Goal: Task Accomplishment & Management: Use online tool/utility

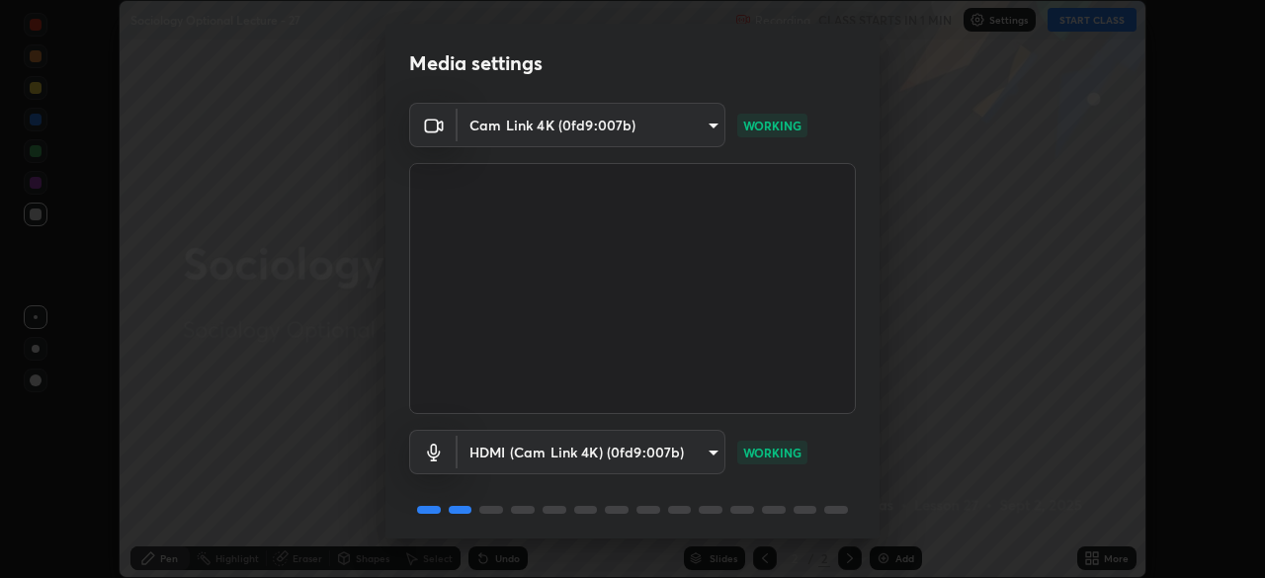
scroll to position [70, 0]
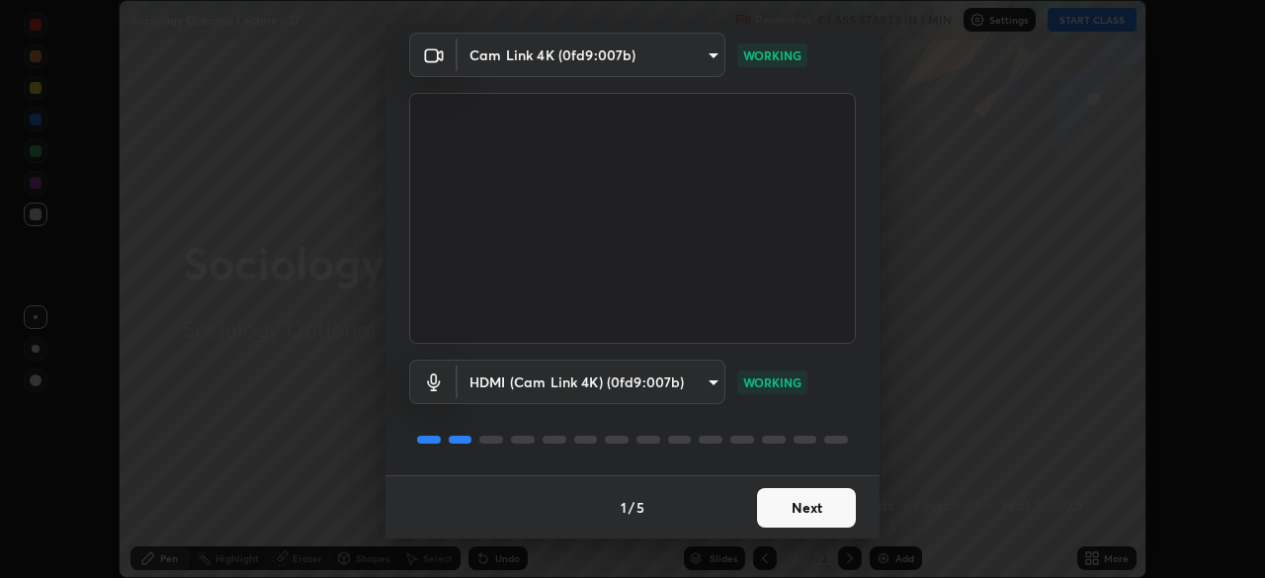
click at [813, 516] on button "Next" at bounding box center [806, 508] width 99 height 40
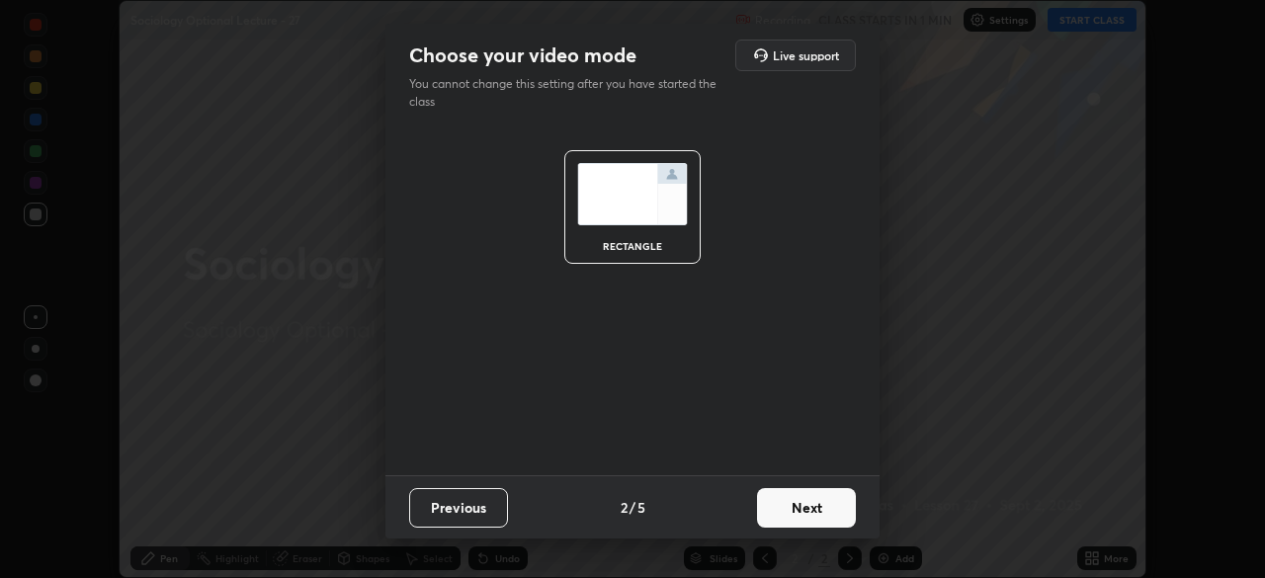
scroll to position [0, 0]
click at [815, 517] on button "Next" at bounding box center [806, 508] width 99 height 40
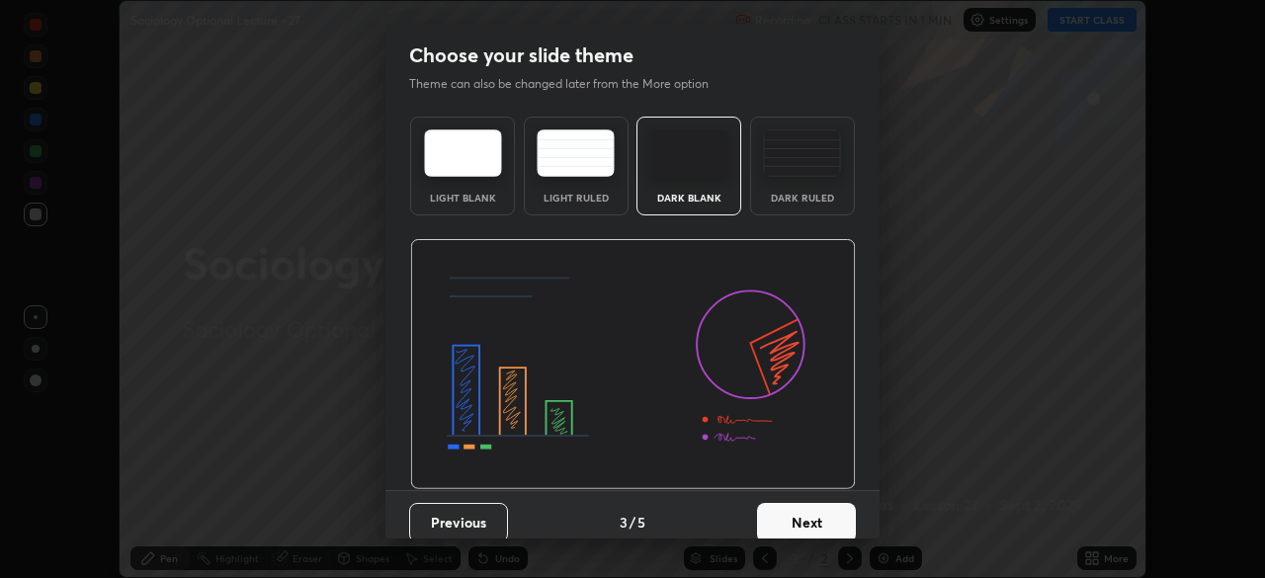
click at [815, 514] on button "Next" at bounding box center [806, 523] width 99 height 40
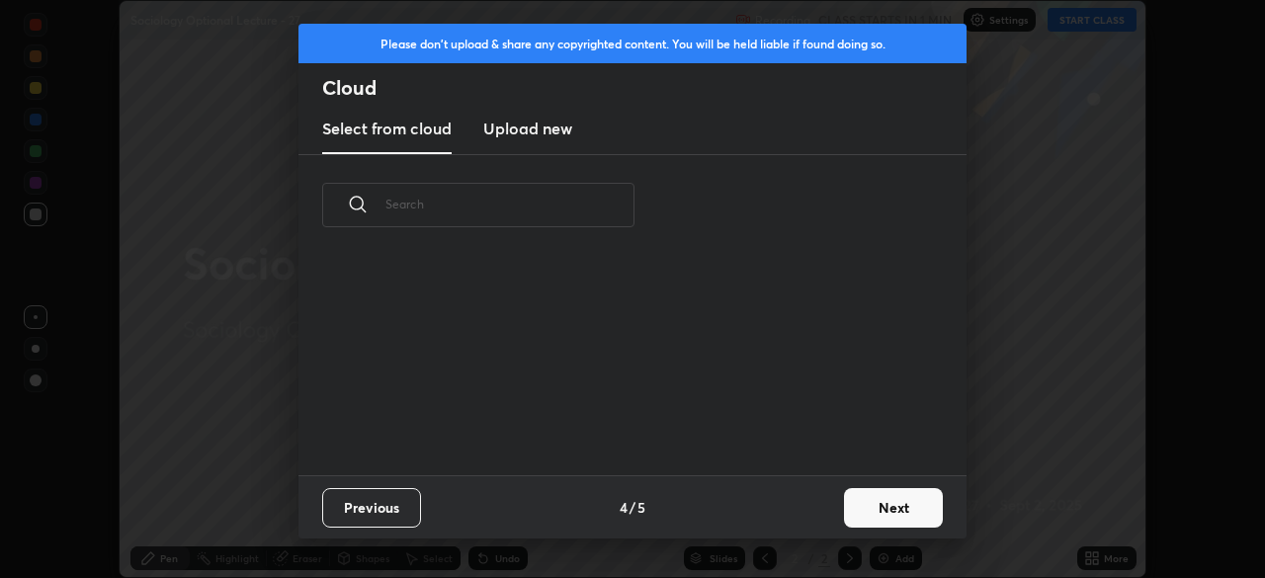
click at [860, 517] on button "Next" at bounding box center [893, 508] width 99 height 40
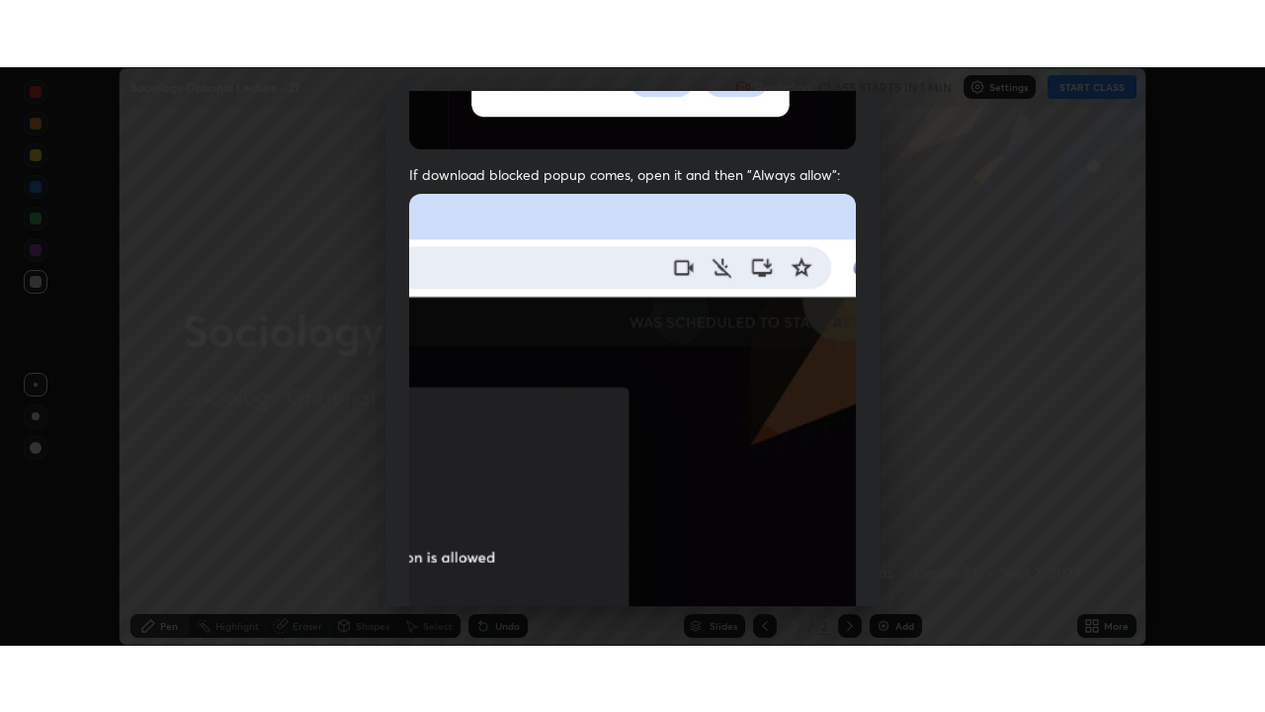
scroll to position [473, 0]
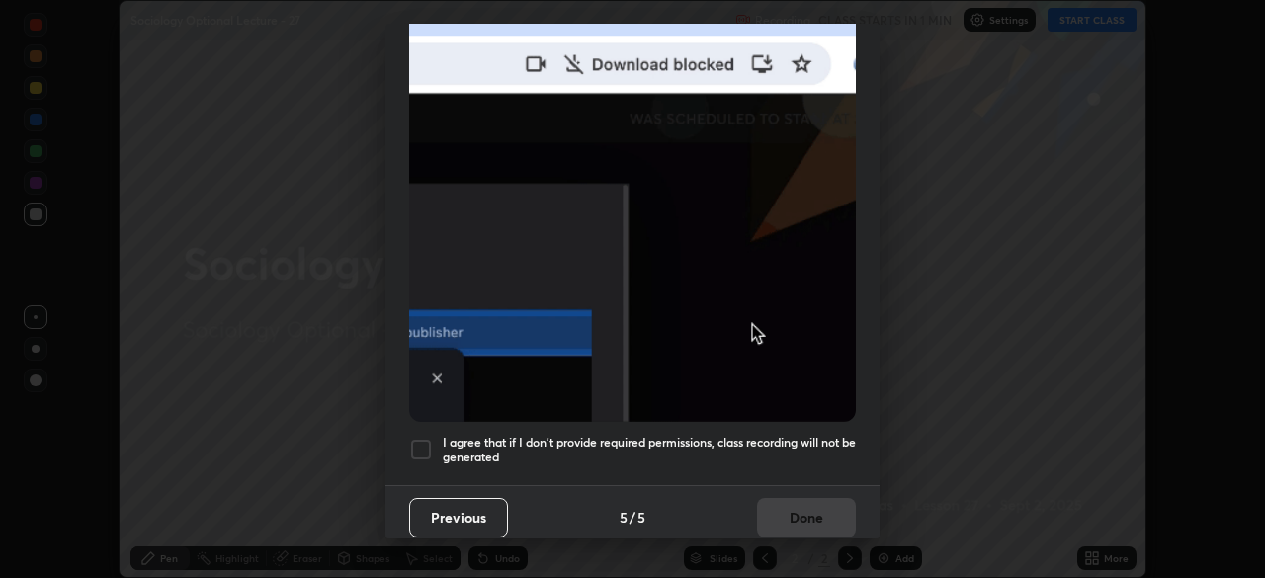
click at [427, 438] on div at bounding box center [421, 450] width 24 height 24
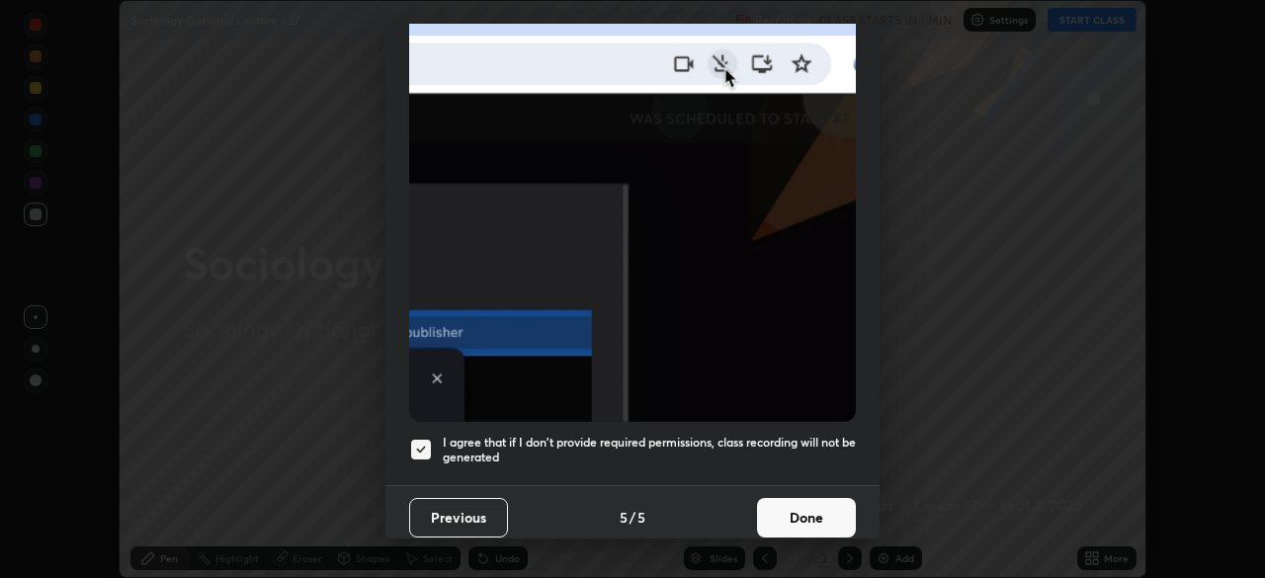
click at [791, 503] on button "Done" at bounding box center [806, 518] width 99 height 40
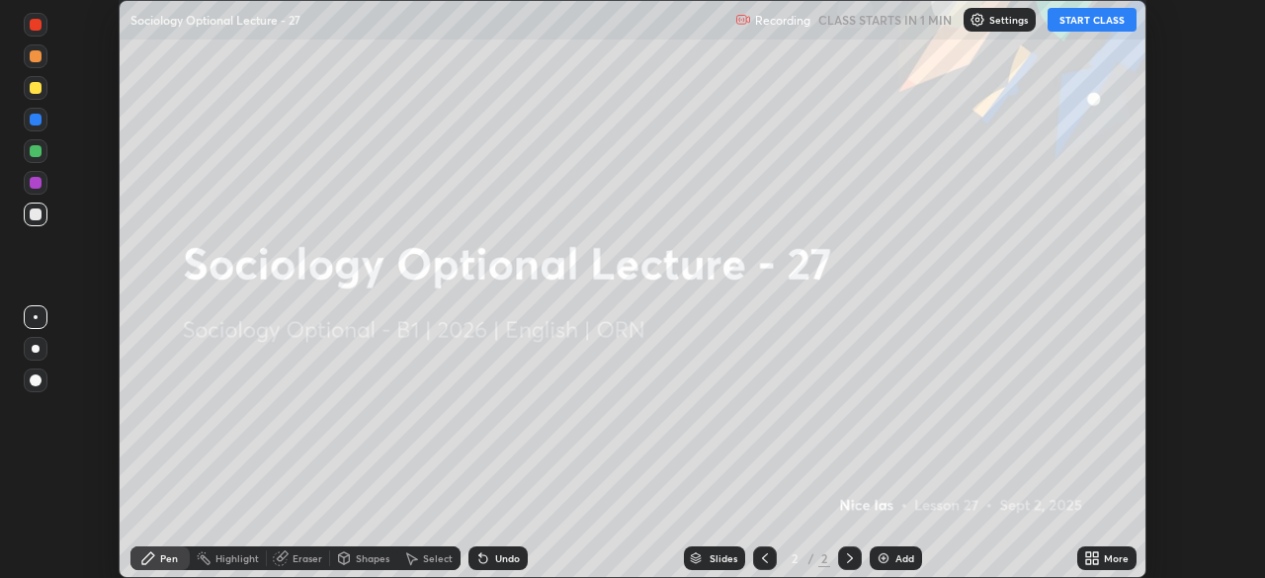
click at [1092, 560] on icon at bounding box center [1092, 559] width 16 height 16
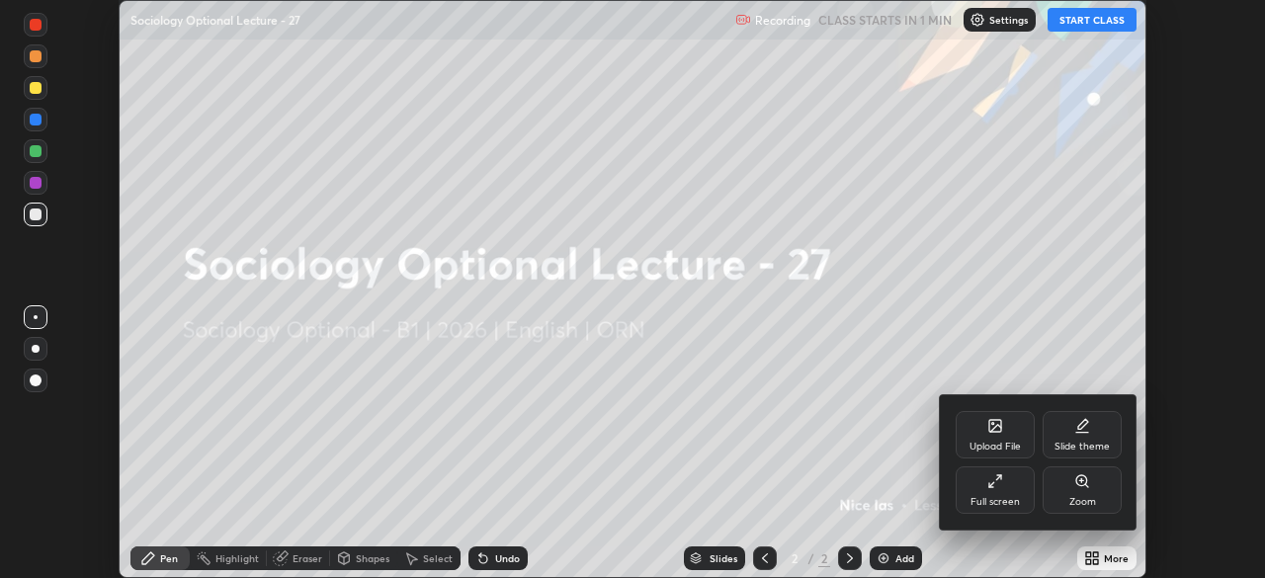
click at [974, 499] on div "Full screen" at bounding box center [995, 502] width 49 height 10
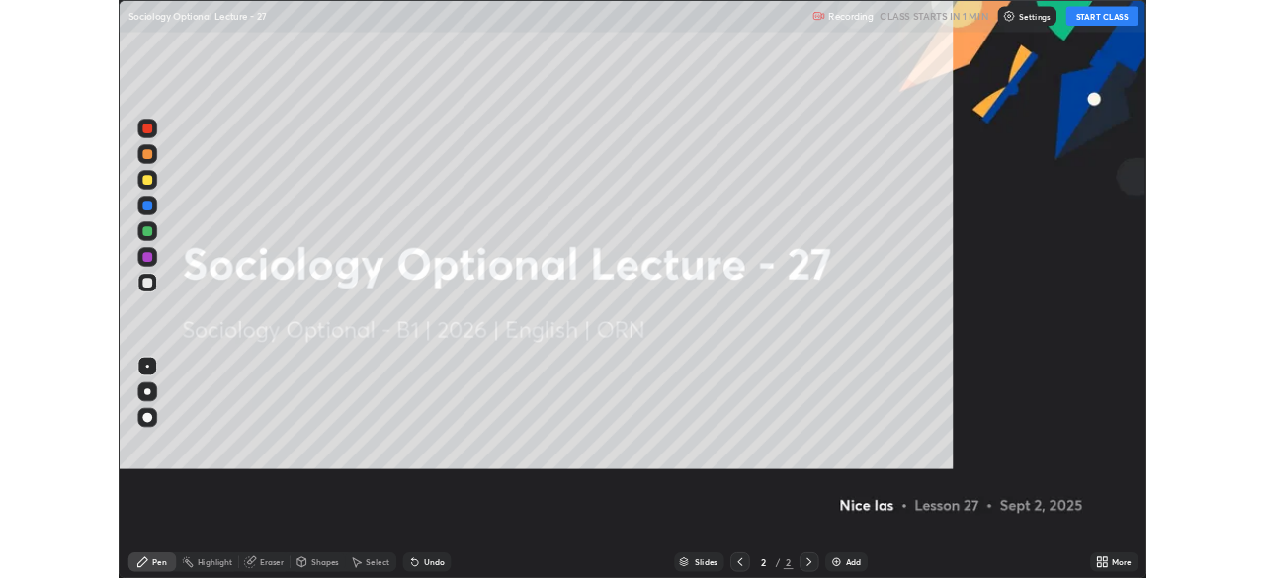
scroll to position [712, 1265]
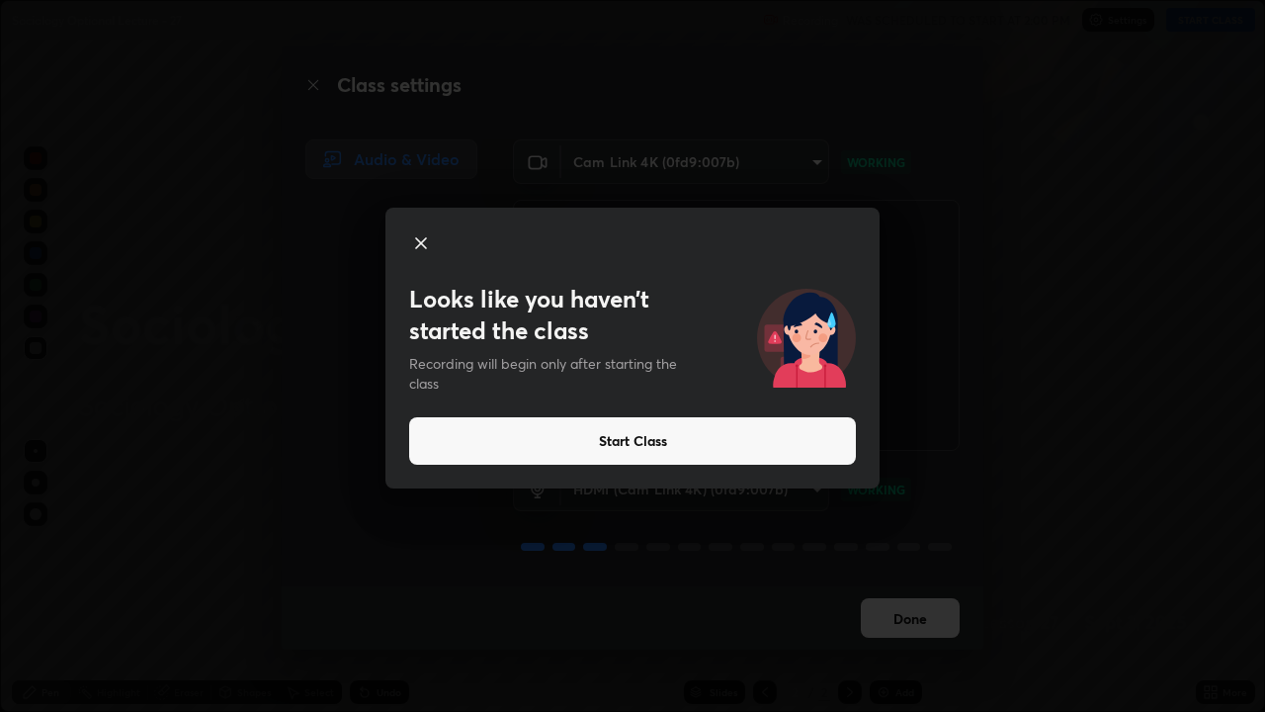
click at [623, 442] on button "Start Class" at bounding box center [632, 440] width 447 height 47
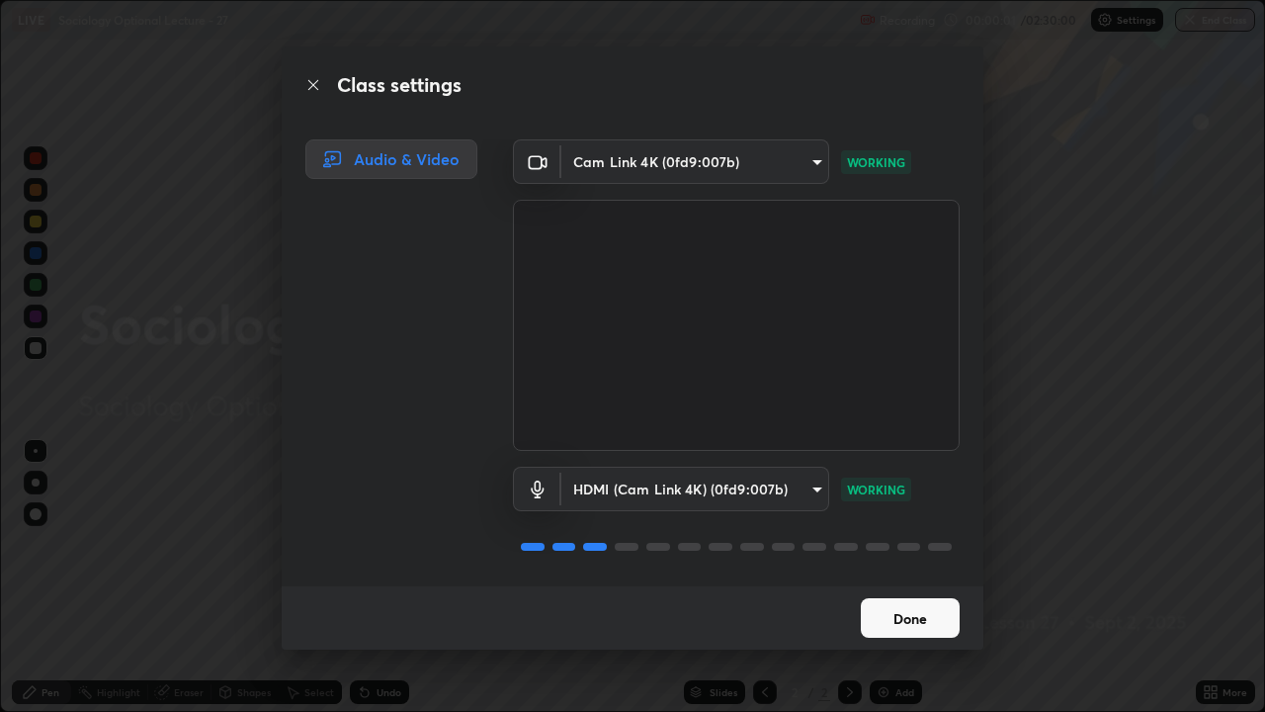
click at [899, 577] on button "Done" at bounding box center [910, 618] width 99 height 40
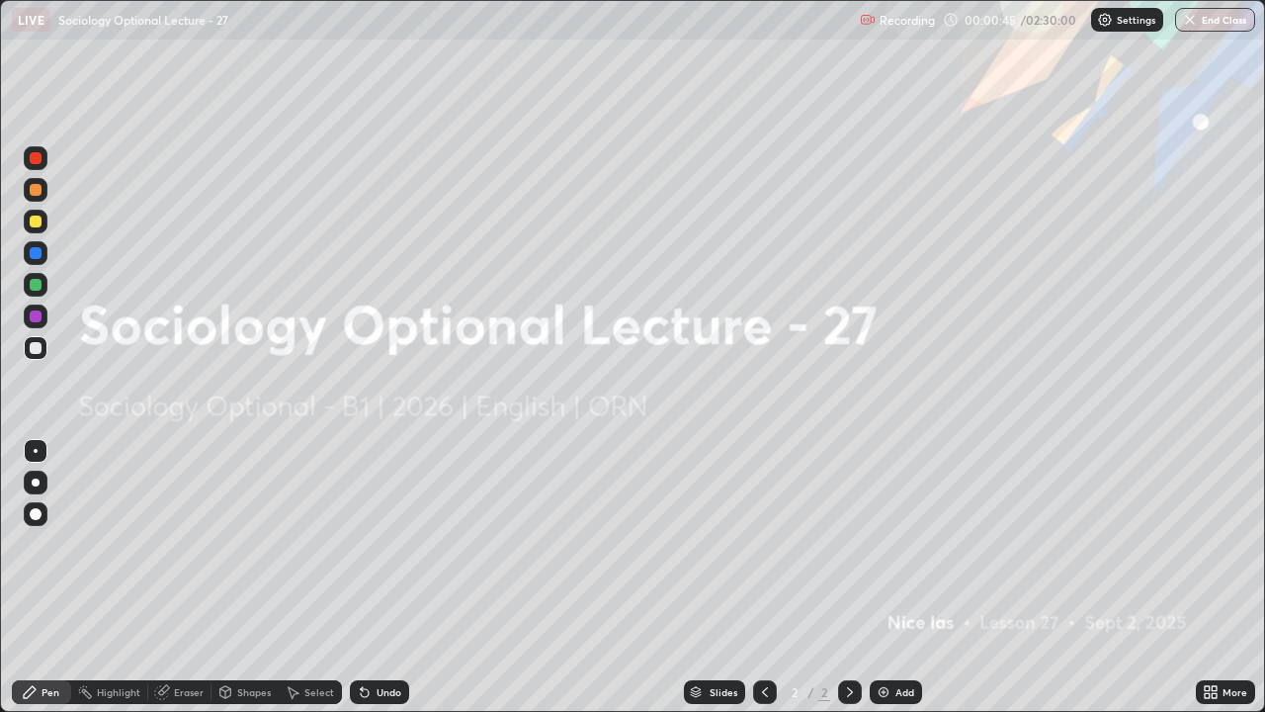
click at [881, 577] on img at bounding box center [884, 692] width 16 height 16
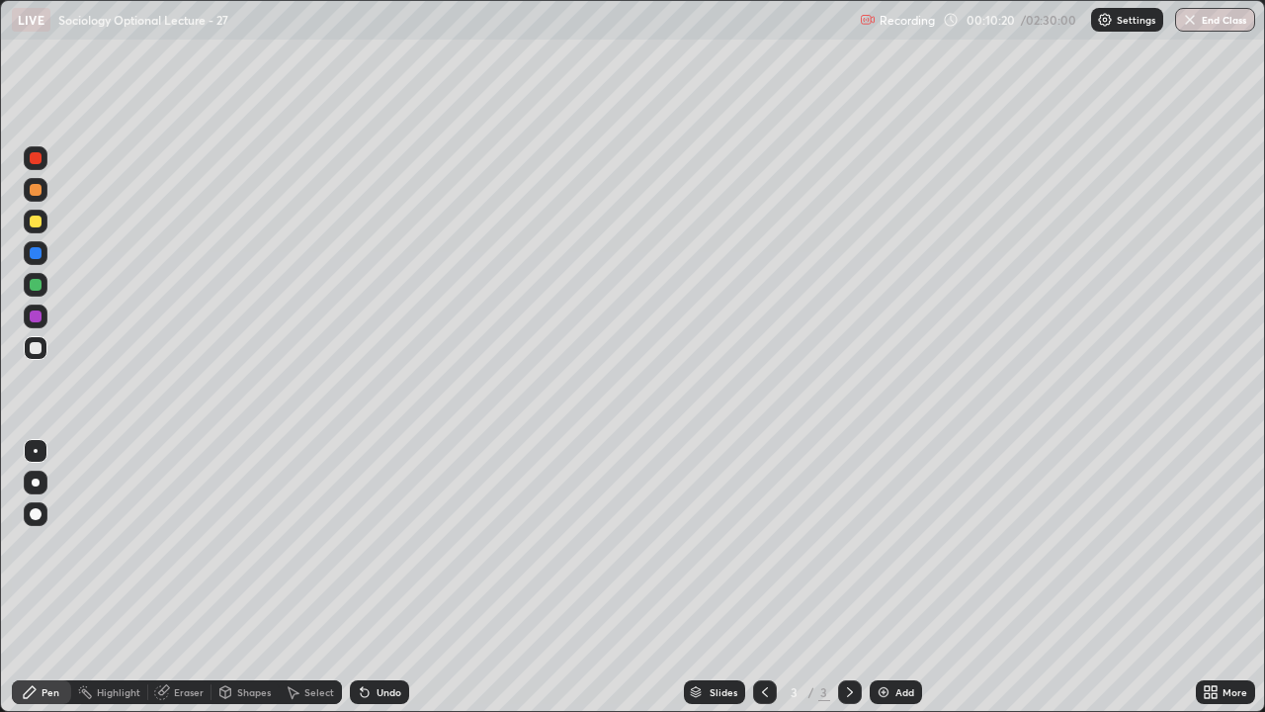
click at [878, 577] on img at bounding box center [884, 692] width 16 height 16
click at [763, 577] on icon at bounding box center [765, 692] width 16 height 16
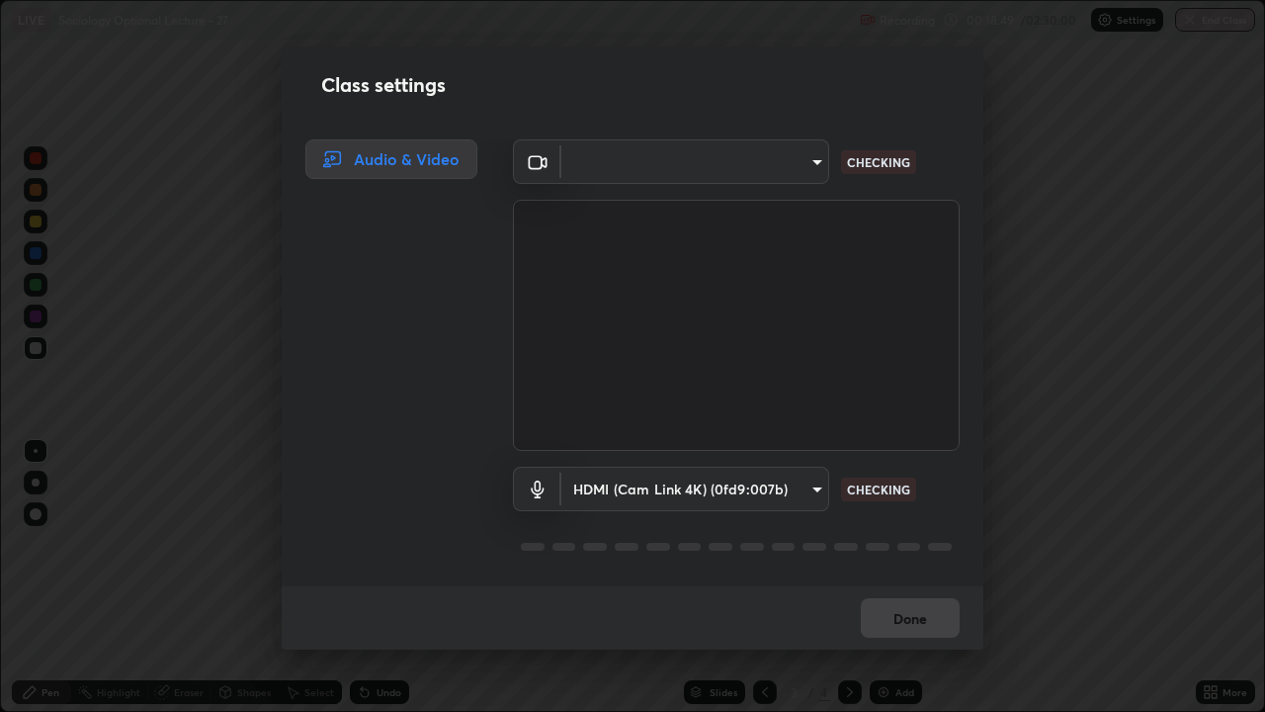
click at [147, 347] on div "Class settings Audio & Video ​ dbbbf6f5cea6054db070975455269a8f8d7afb0238995530…" at bounding box center [632, 356] width 1265 height 712
click at [154, 352] on div "Class settings Audio & Video ​ dbbbf6f5cea6054db070975455269a8f8d7afb0238995530…" at bounding box center [632, 356] width 1265 height 712
click at [220, 474] on div "Class settings Audio & Video Cam Link 4K (0fd9:007b) dbbbf6f5cea6054db070975455…" at bounding box center [632, 356] width 1265 height 712
click at [1010, 457] on div "Class settings Audio & Video Cam Link 4K (0fd9:007b) dbbbf6f5cea6054db070975455…" at bounding box center [632, 356] width 1265 height 712
click at [1010, 455] on div "Class settings Audio & Video Cam Link 4K (0fd9:007b) dbbbf6f5cea6054db070975455…" at bounding box center [632, 356] width 1265 height 712
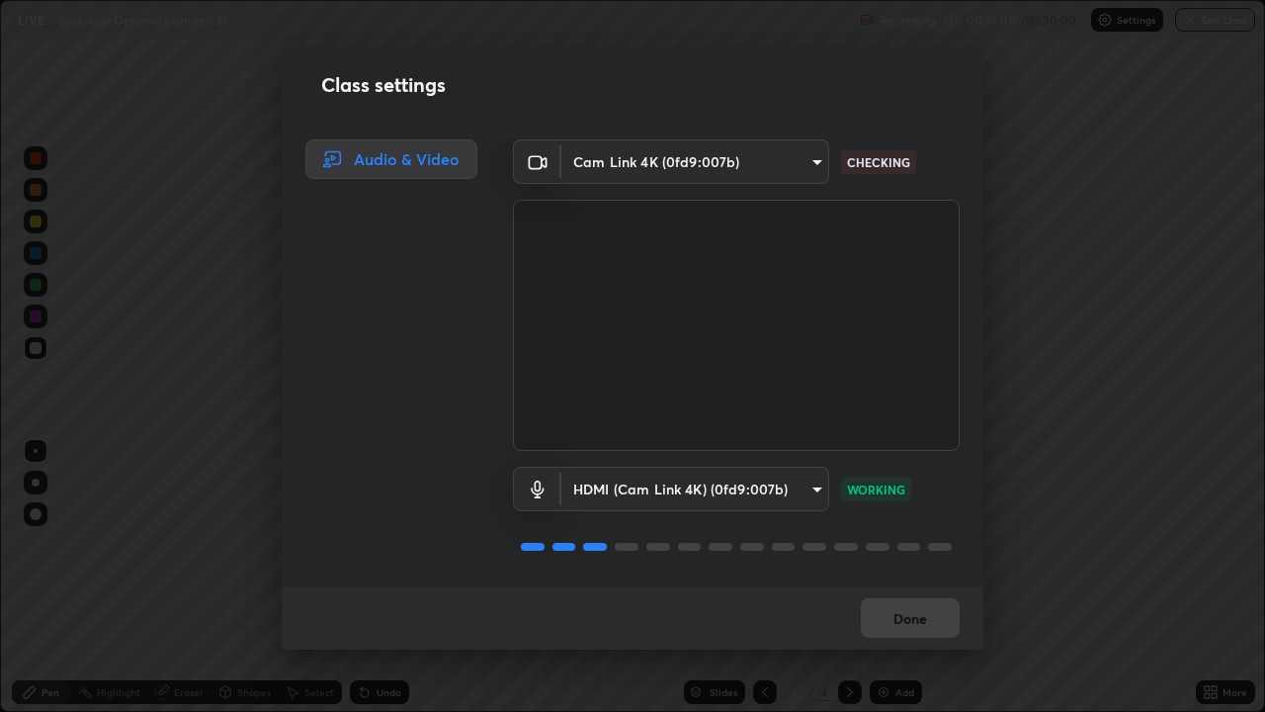
click at [1006, 457] on div "Class settings Audio & Video Cam Link 4K (0fd9:007b) dbbbf6f5cea6054db070975455…" at bounding box center [632, 356] width 1265 height 712
click at [1007, 454] on div "Class settings Audio & Video Cam Link 4K (0fd9:007b) dbbbf6f5cea6054db070975455…" at bounding box center [632, 356] width 1265 height 712
click at [910, 577] on div "Done" at bounding box center [633, 617] width 702 height 63
click at [903, 577] on div "Done" at bounding box center [633, 617] width 702 height 63
click at [1012, 463] on div "Class settings Audio & Video Cam Link 4K (0fd9:007b) dbbbf6f5cea6054db070975455…" at bounding box center [632, 356] width 1265 height 712
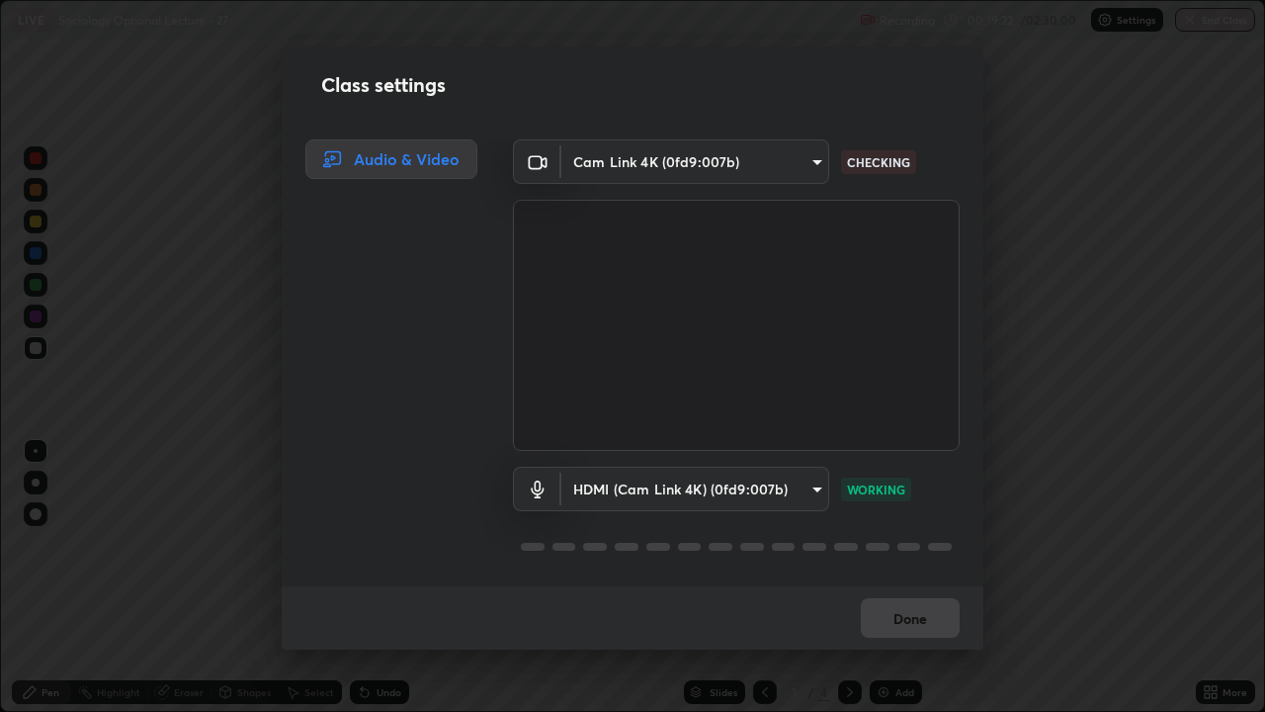
click at [165, 415] on div "Class settings Audio & Video Cam Link 4K (0fd9:007b) dbbbf6f5cea6054db070975455…" at bounding box center [632, 356] width 1265 height 712
click at [166, 412] on div "Class settings Audio & Video Cam Link 4K (0fd9:007b) dbbbf6f5cea6054db070975455…" at bounding box center [632, 356] width 1265 height 712
click at [165, 409] on div "Class settings Audio & Video Cam Link 4K (0fd9:007b) dbbbf6f5cea6054db070975455…" at bounding box center [632, 356] width 1265 height 712
click at [154, 577] on div "Class settings Audio & Video Cam Link 4K (0fd9:007b) dbbbf6f5cea6054db070975455…" at bounding box center [632, 356] width 1265 height 712
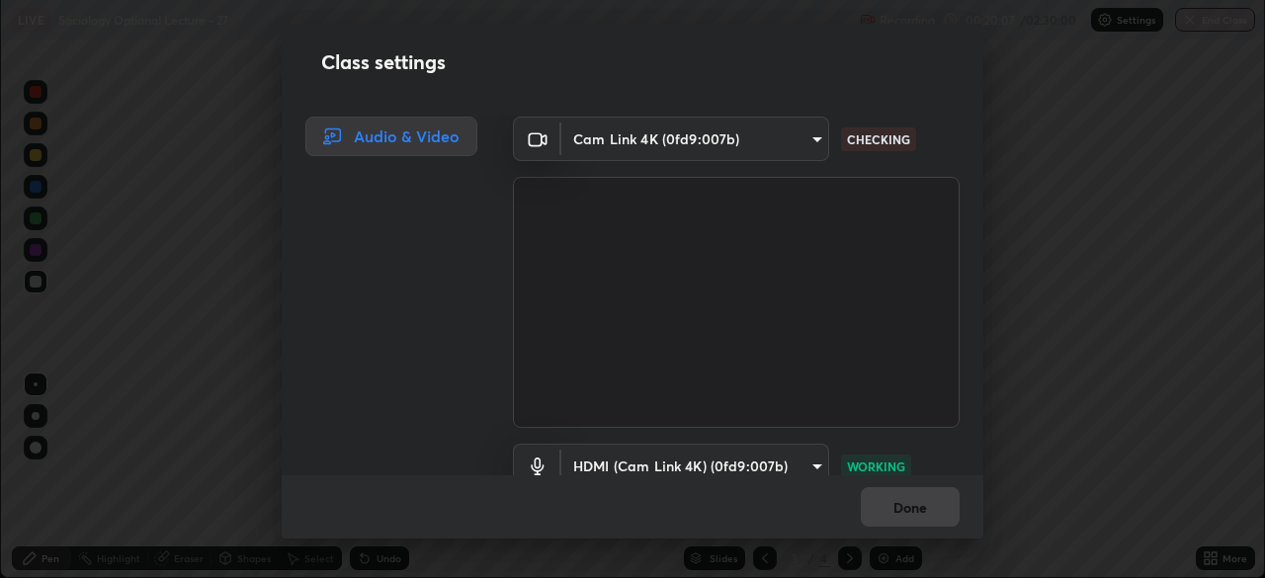
scroll to position [98255, 97568]
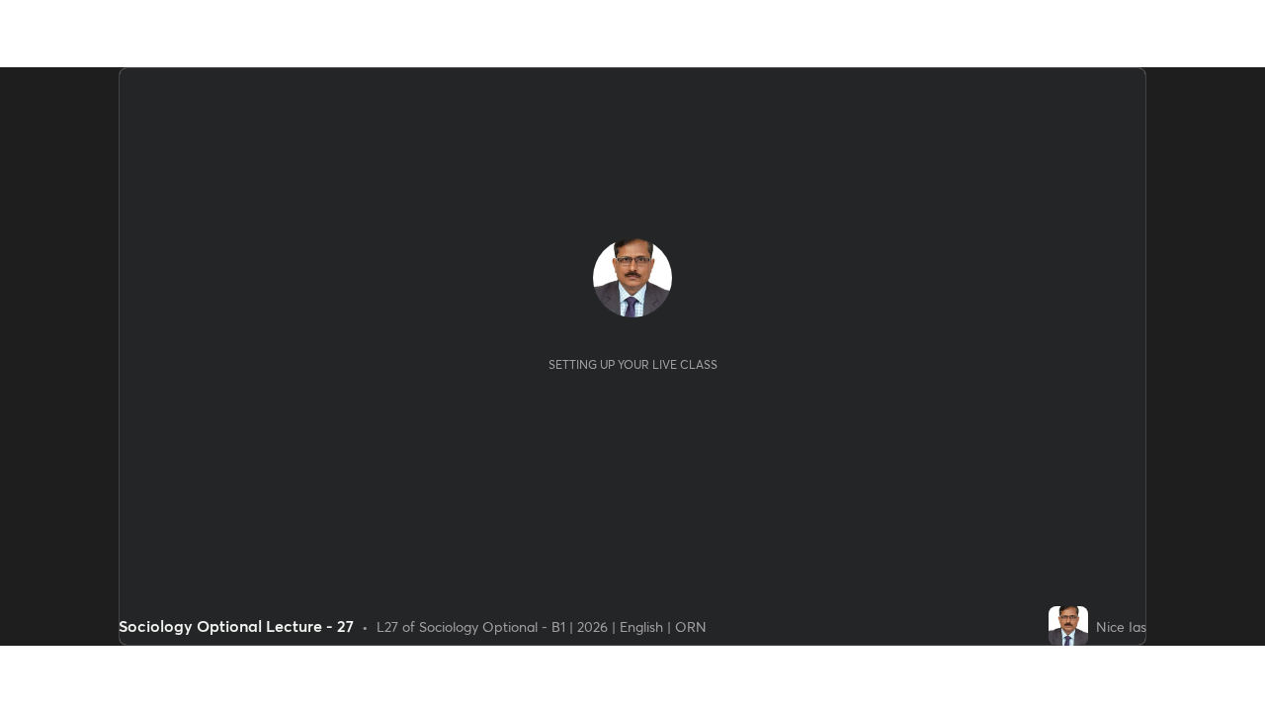
scroll to position [578, 1264]
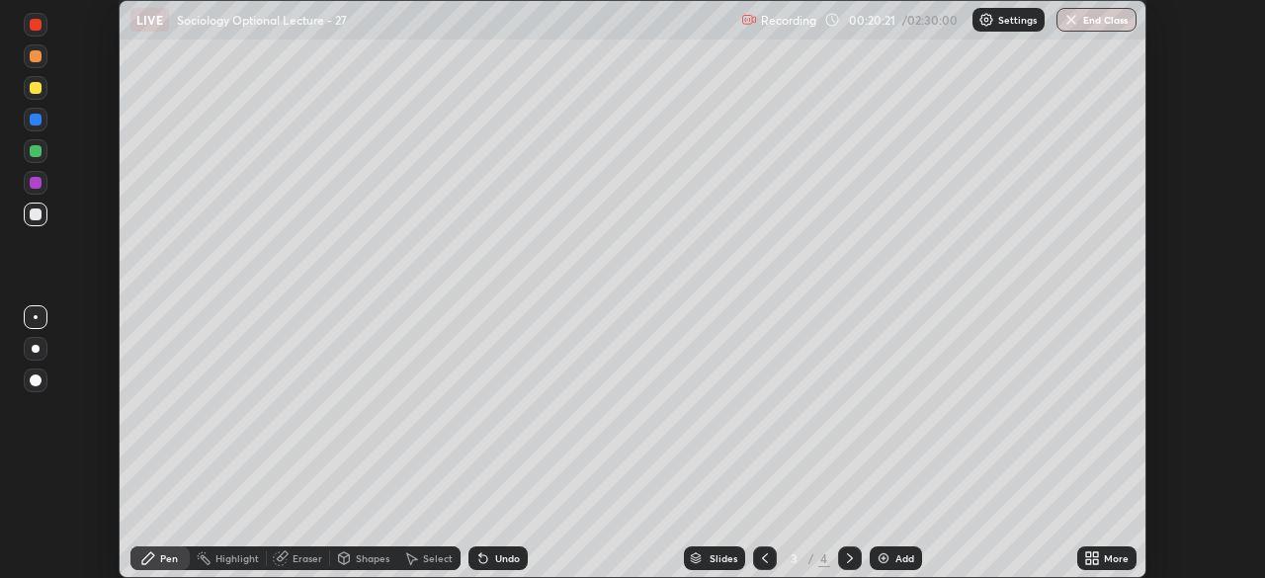
click at [1100, 557] on div "More" at bounding box center [1106, 559] width 59 height 24
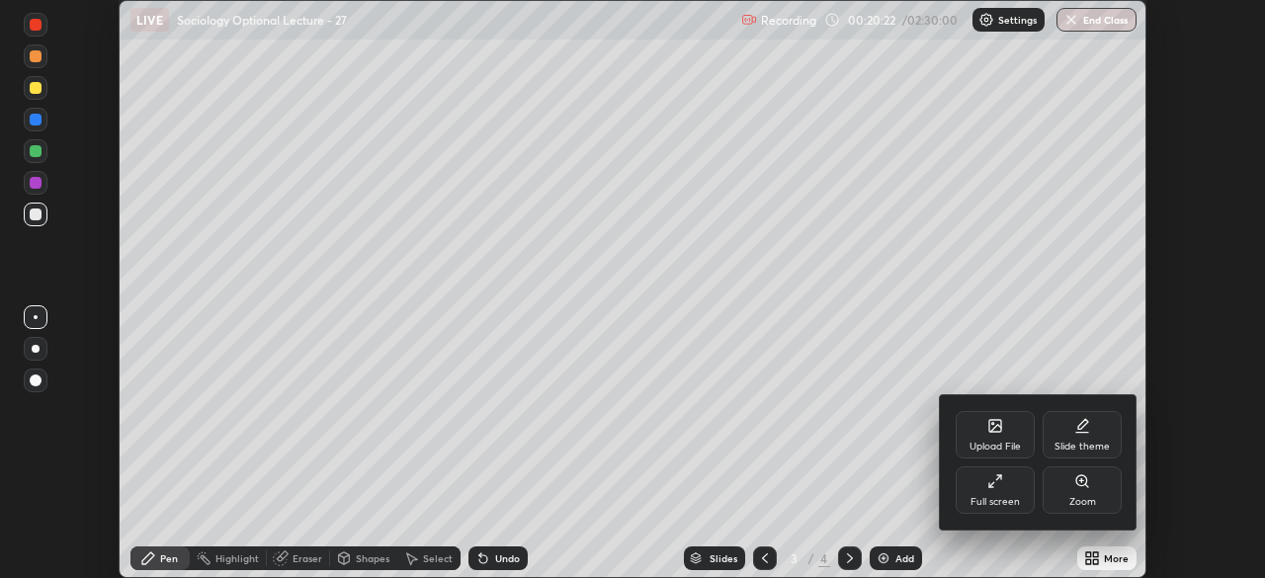
click at [996, 503] on div "Full screen" at bounding box center [995, 502] width 49 height 10
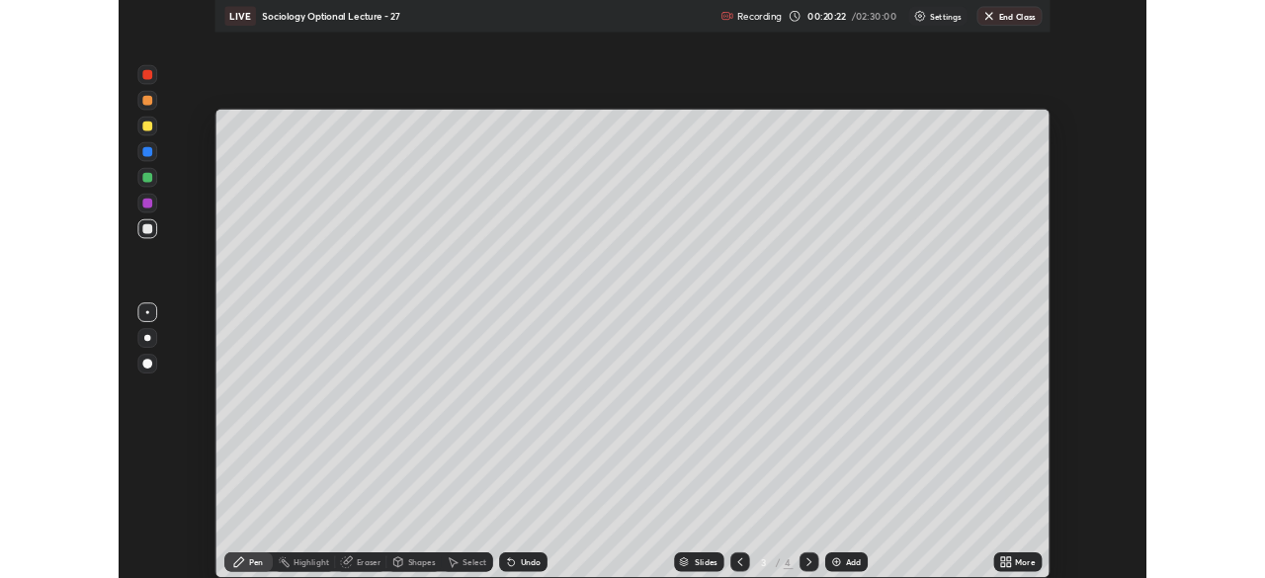
scroll to position [712, 1265]
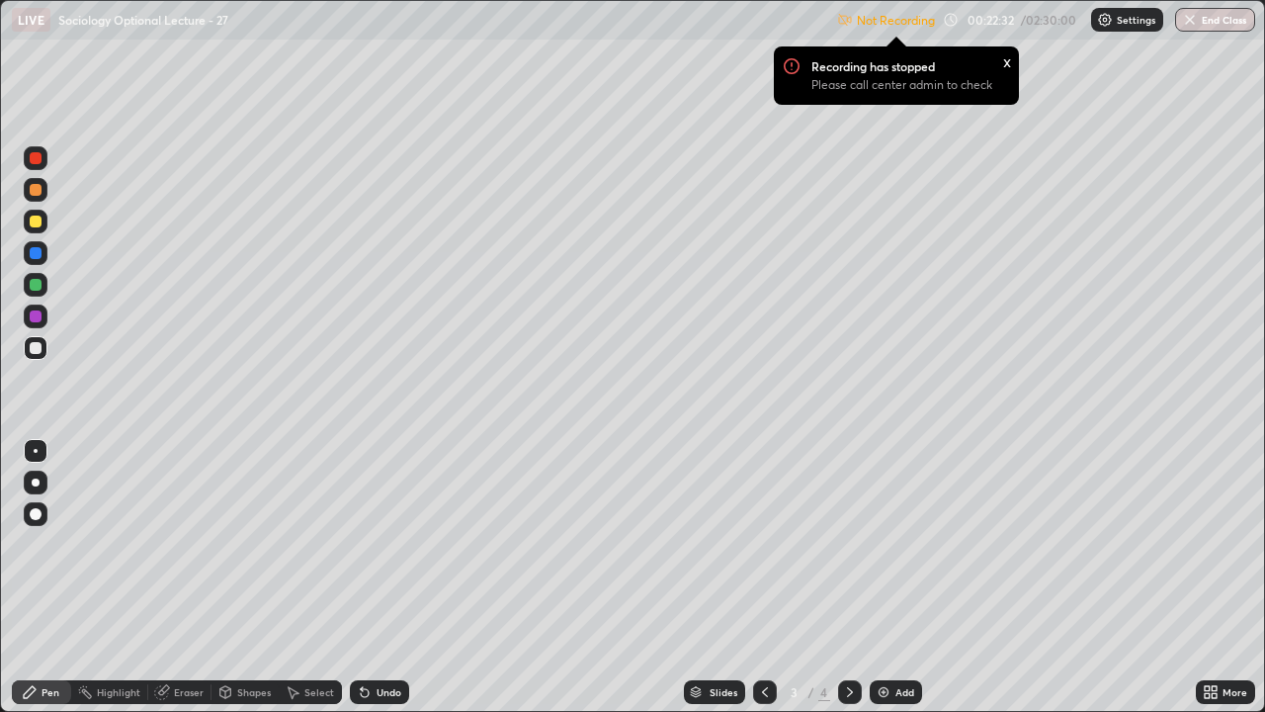
click at [1003, 64] on div "x" at bounding box center [1007, 60] width 8 height 21
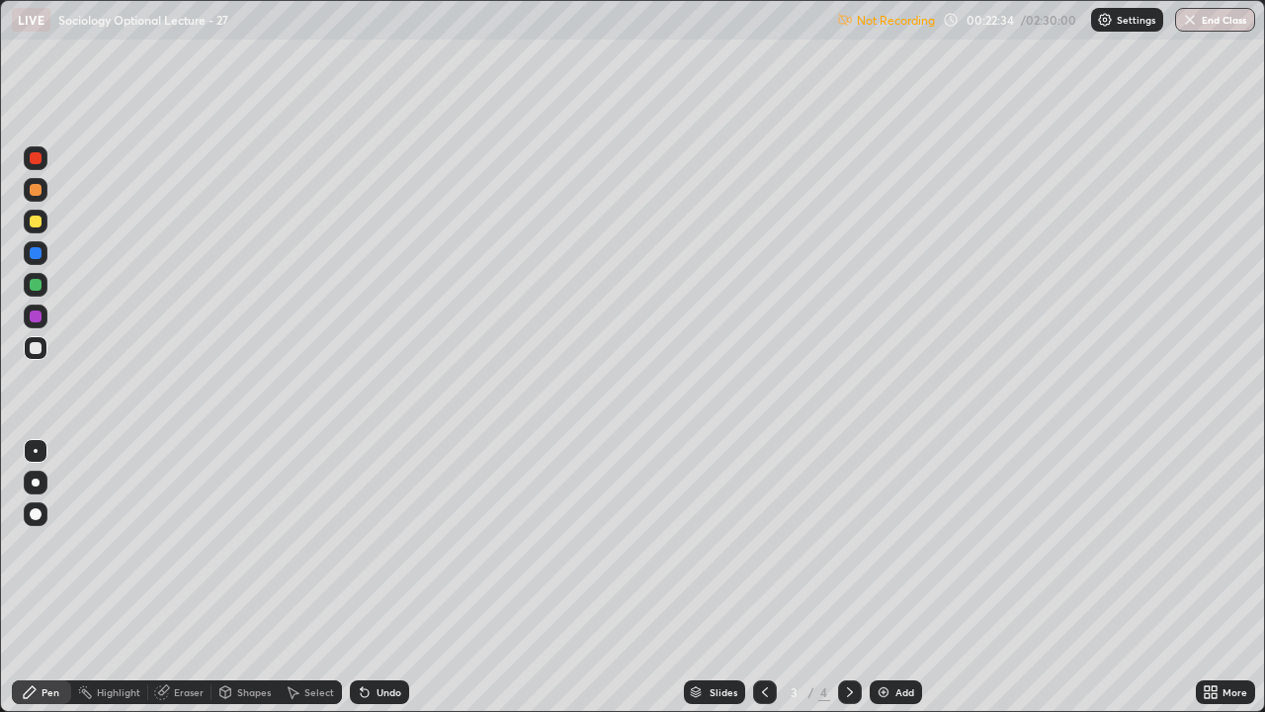
click at [915, 18] on p "Not Recording" at bounding box center [896, 20] width 78 height 15
click at [1115, 16] on div "Settings" at bounding box center [1127, 20] width 72 height 24
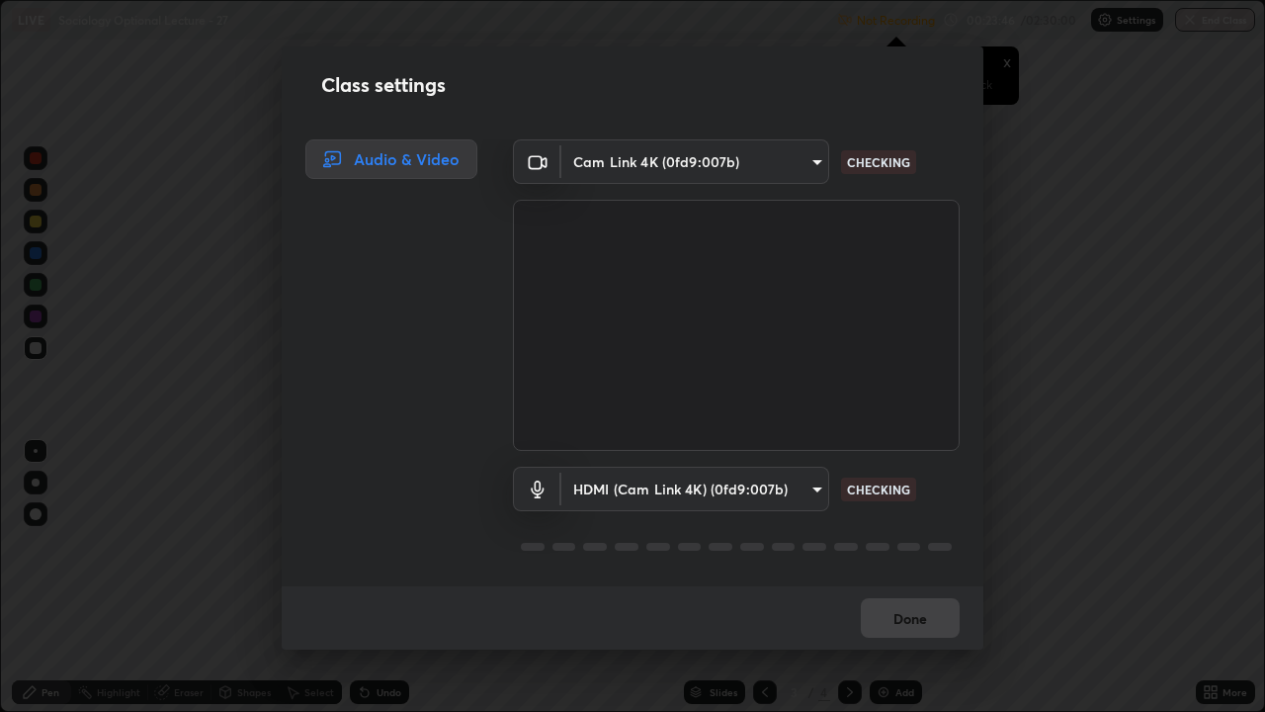
click at [772, 169] on body "Erase all LIVE Sociology Optional Lecture - 27 Not Recording Recording has stop…" at bounding box center [632, 356] width 1265 height 712
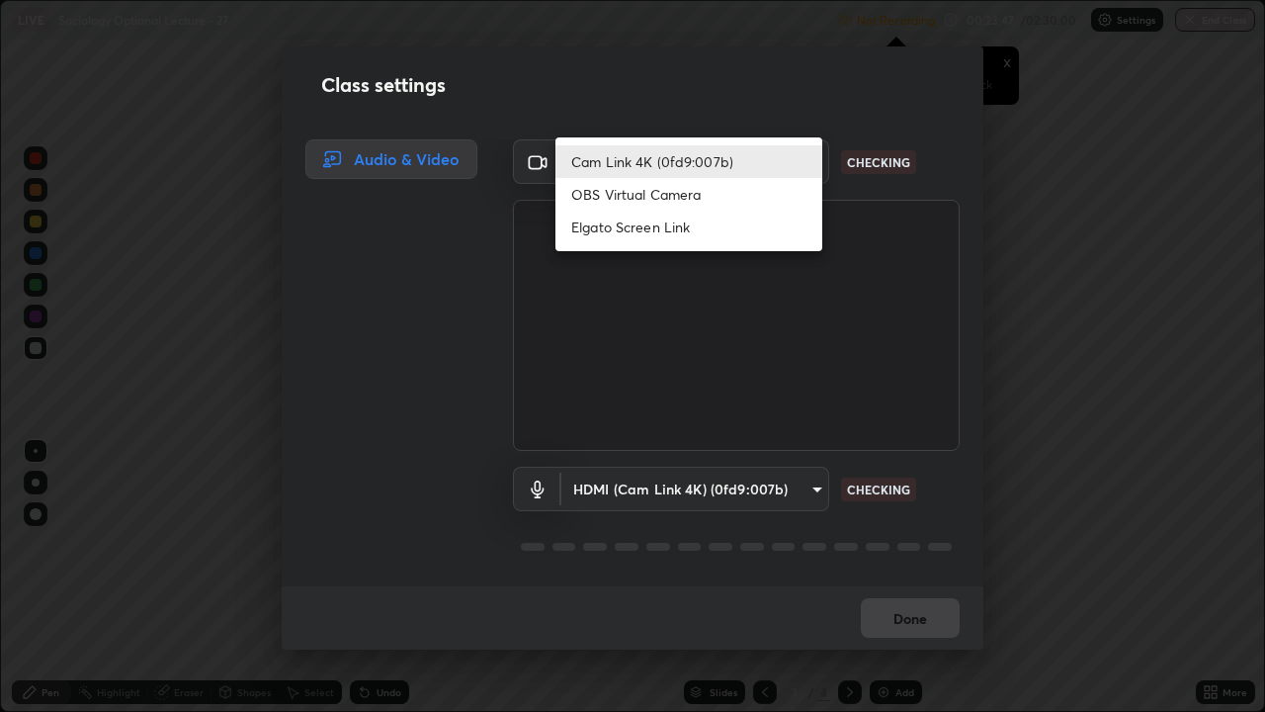
click at [720, 165] on li "Cam Link 4K (0fd9:007b)" at bounding box center [688, 161] width 267 height 33
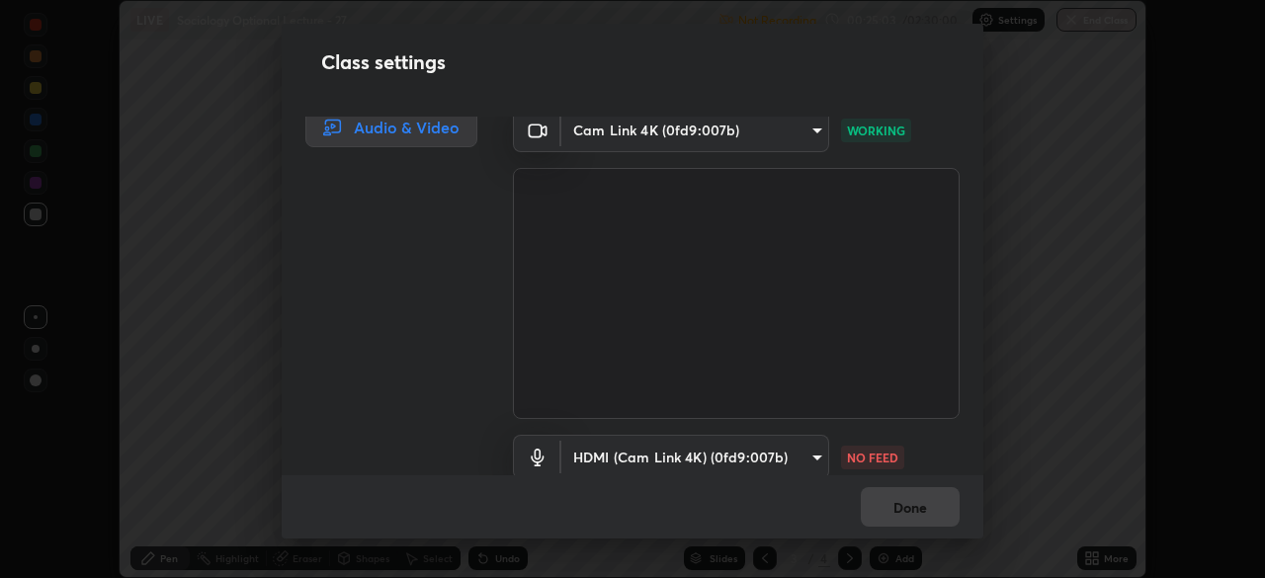
scroll to position [0, 0]
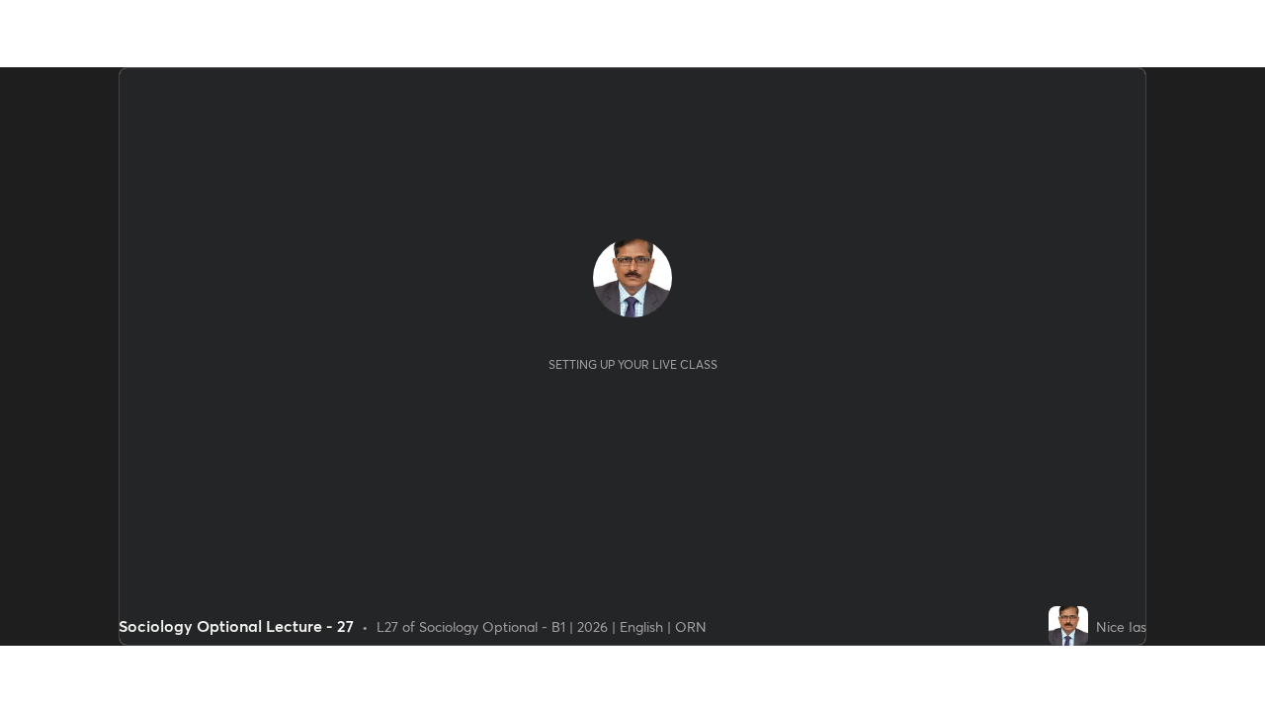
scroll to position [578, 1264]
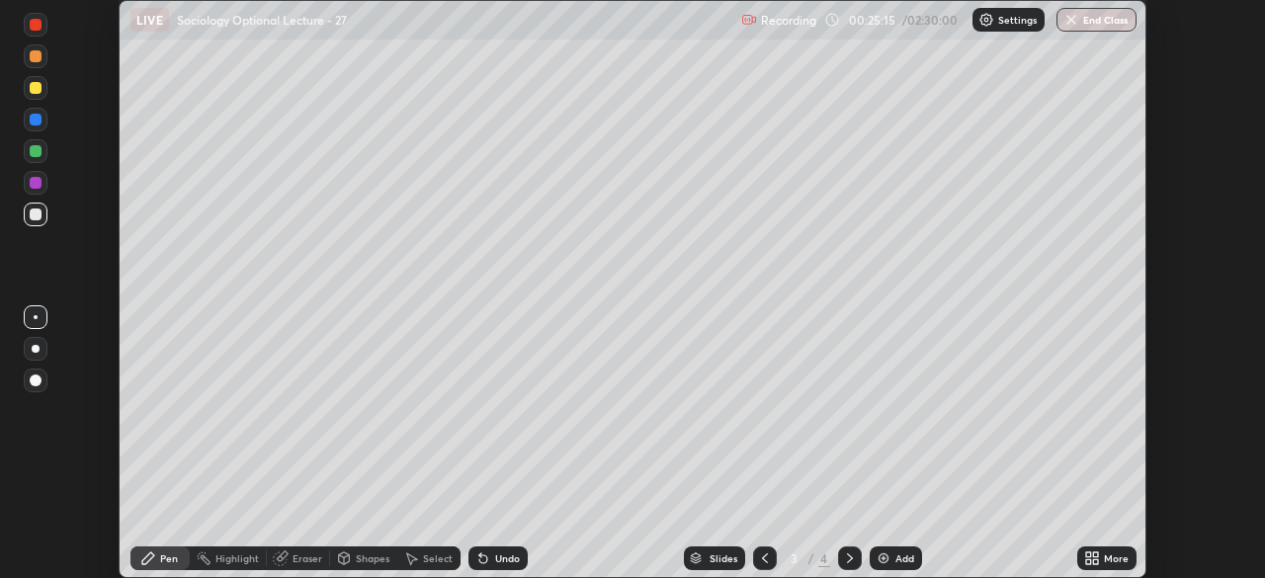
click at [1001, 24] on p "Settings" at bounding box center [1017, 20] width 39 height 10
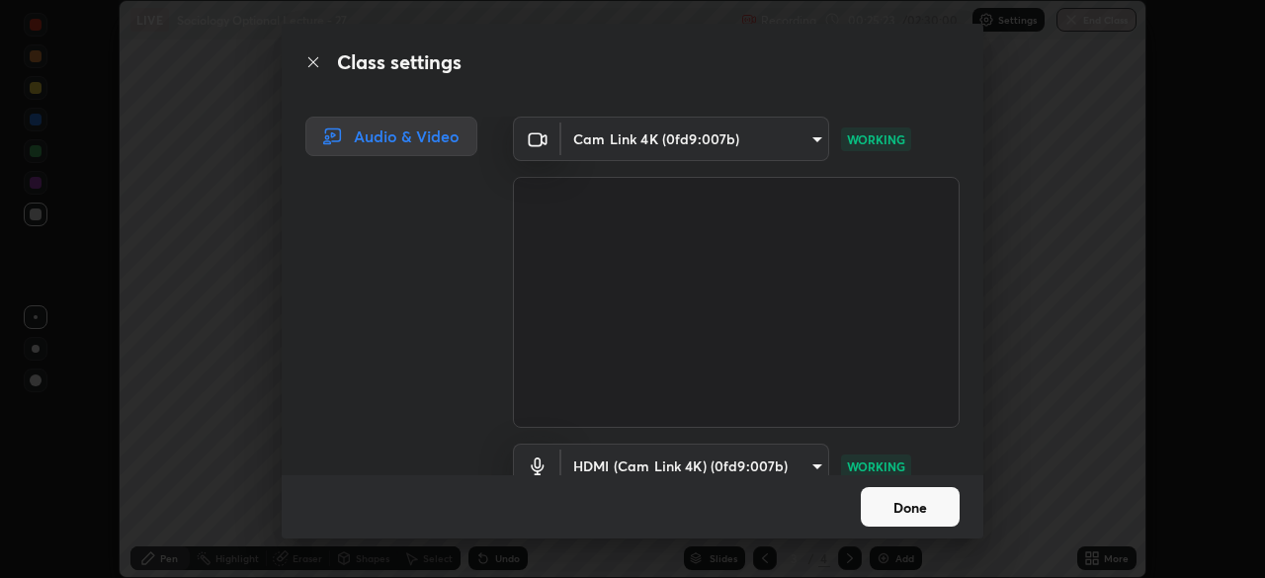
click at [899, 491] on button "Done" at bounding box center [910, 507] width 99 height 40
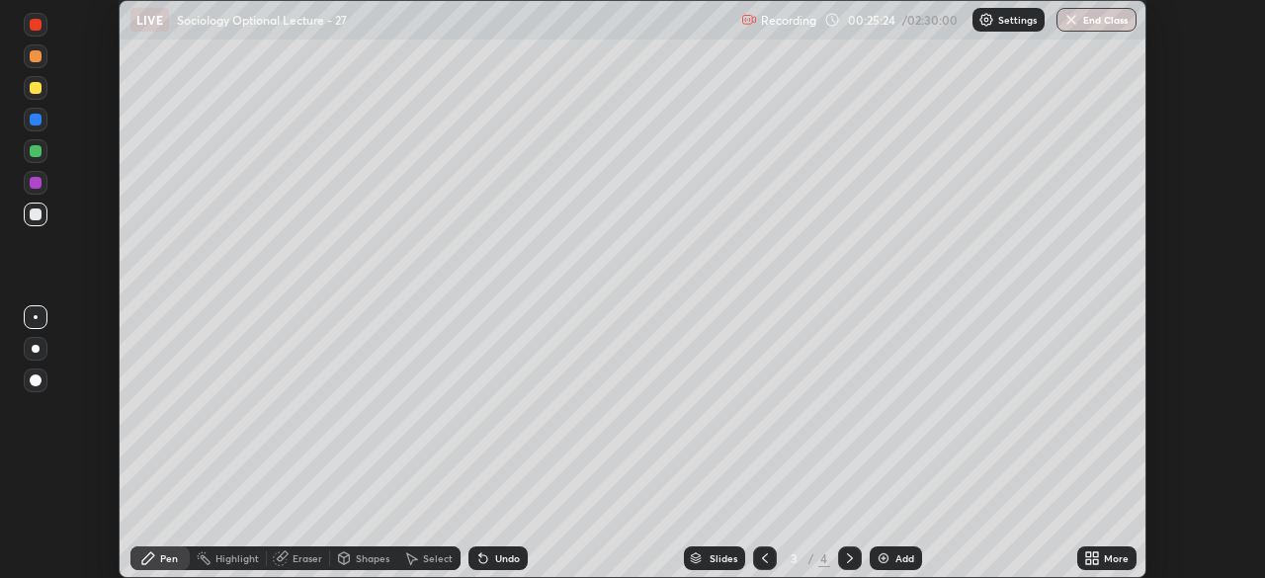
click at [1098, 558] on icon at bounding box center [1092, 559] width 16 height 16
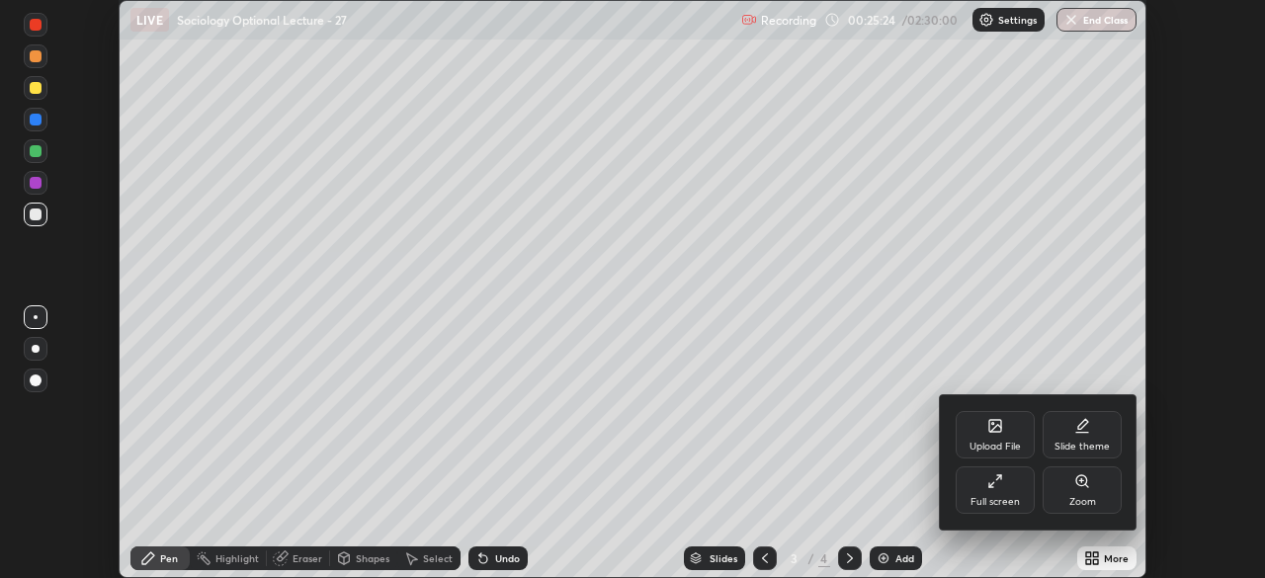
click at [1007, 481] on div "Full screen" at bounding box center [995, 489] width 79 height 47
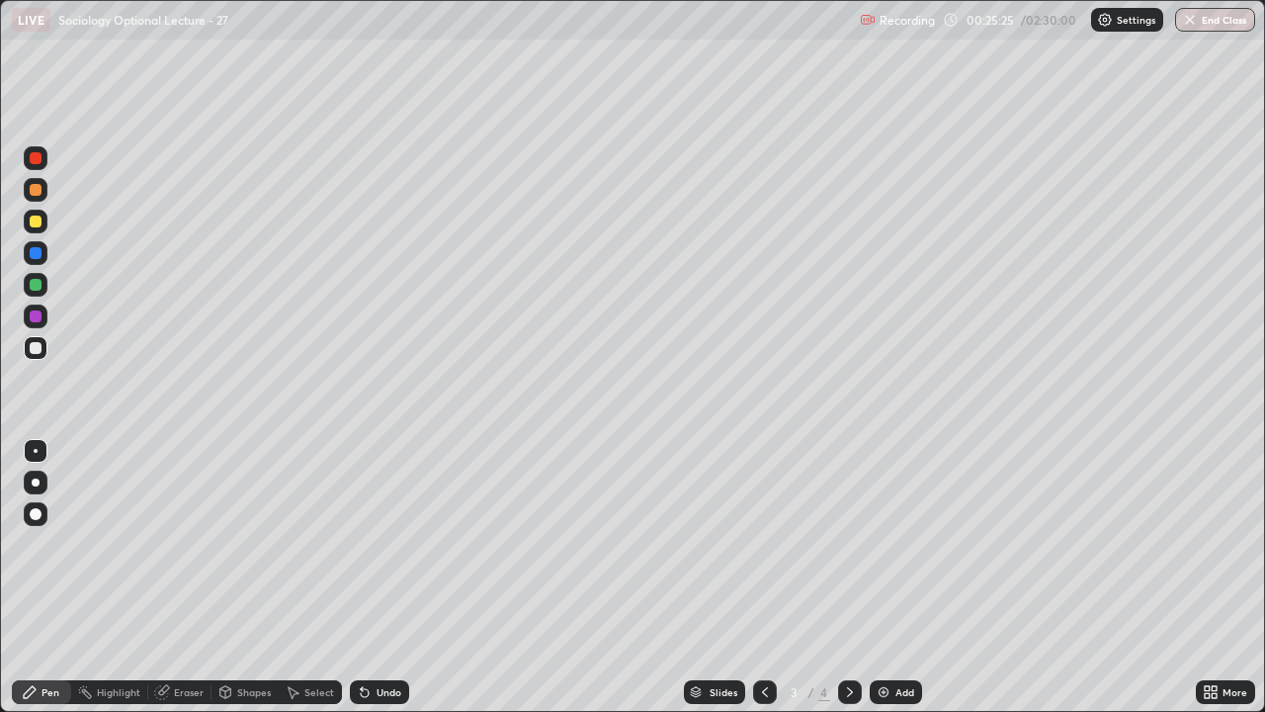
scroll to position [712, 1265]
click at [847, 577] on icon at bounding box center [850, 692] width 16 height 16
click at [881, 577] on img at bounding box center [884, 692] width 16 height 16
